Goal: Task Accomplishment & Management: Manage account settings

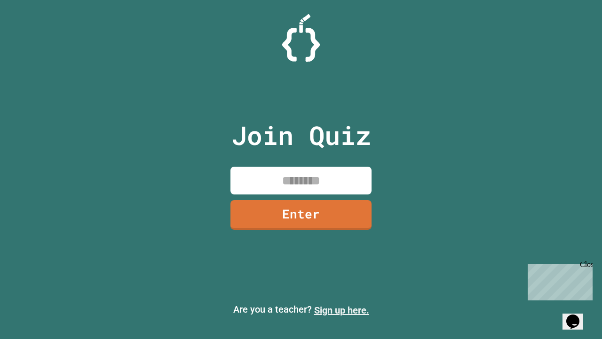
click at [342, 310] on link "Sign up here." at bounding box center [341, 309] width 55 height 11
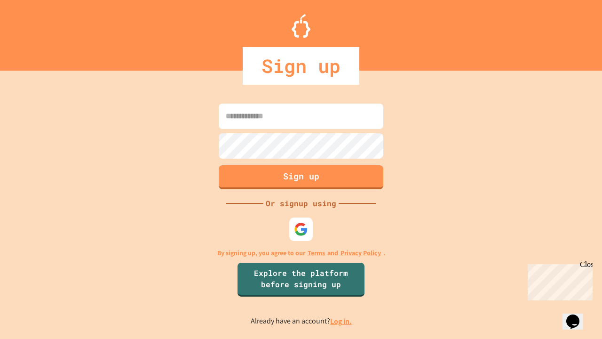
click at [342, 321] on link "Log in." at bounding box center [341, 321] width 22 height 10
